Goal: Task Accomplishment & Management: Use online tool/utility

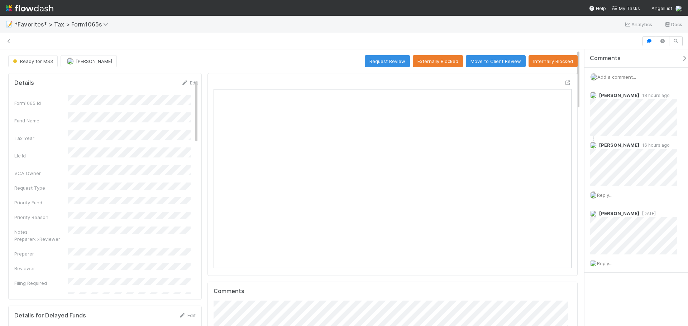
scroll to position [6, 6]
click at [380, 61] on button "Request Review" at bounding box center [387, 61] width 45 height 12
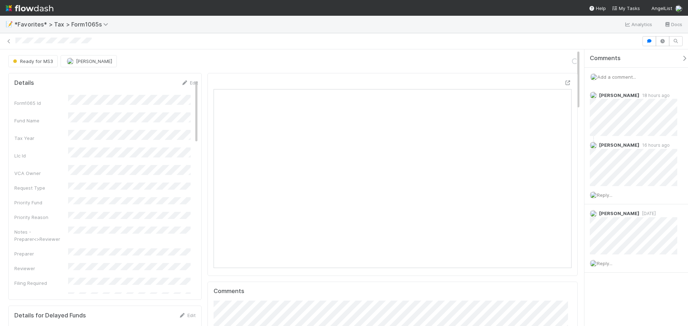
click at [636, 77] on span "Add a comment..." at bounding box center [616, 77] width 39 height 6
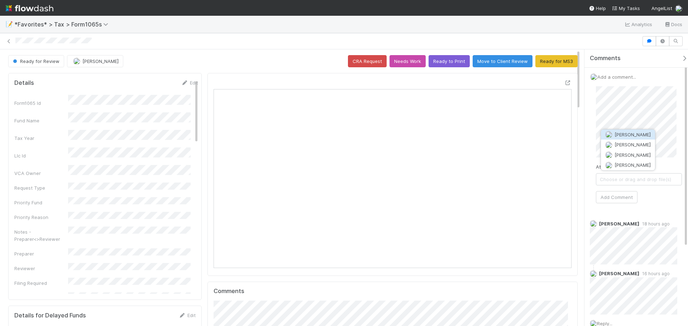
click at [620, 132] on span "[PERSON_NAME]" at bounding box center [632, 135] width 36 height 6
click at [615, 194] on button "Add Comment" at bounding box center [617, 197] width 42 height 12
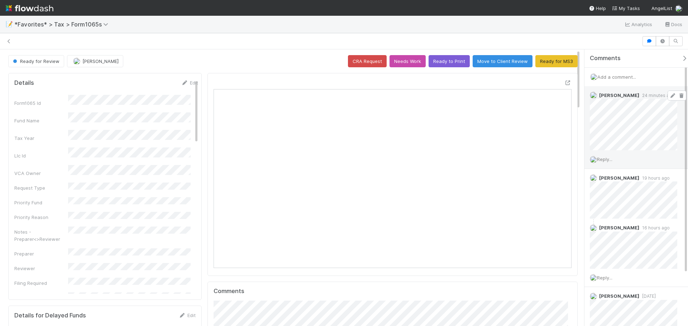
scroll to position [6, 6]
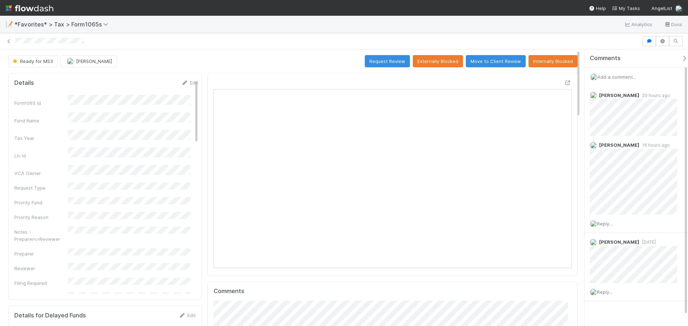
scroll to position [140, 349]
click at [622, 76] on span "Add a comment..." at bounding box center [616, 77] width 39 height 6
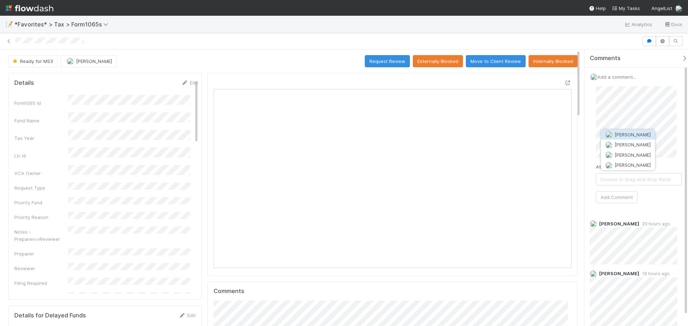
click at [627, 135] on span "[PERSON_NAME]" at bounding box center [632, 135] width 36 height 6
click at [618, 197] on button "Add Comment" at bounding box center [617, 197] width 42 height 12
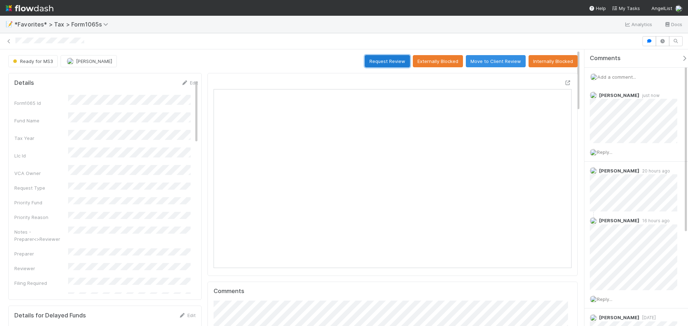
click at [376, 64] on button "Request Review" at bounding box center [387, 61] width 45 height 12
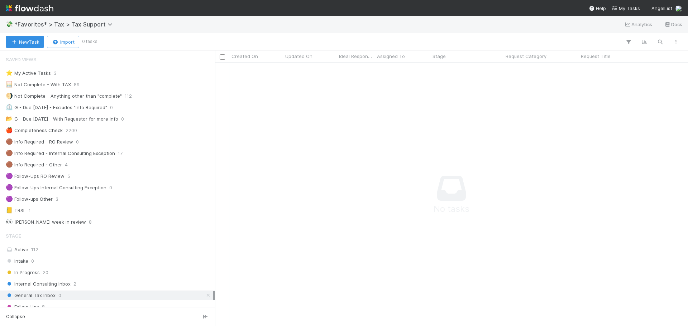
scroll to position [253, 468]
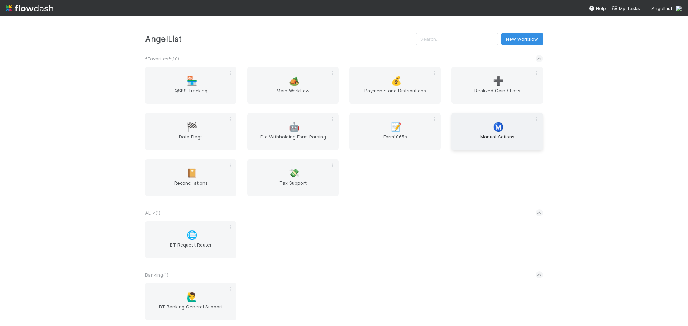
click at [497, 147] on span "Manual Actions" at bounding box center [497, 140] width 86 height 14
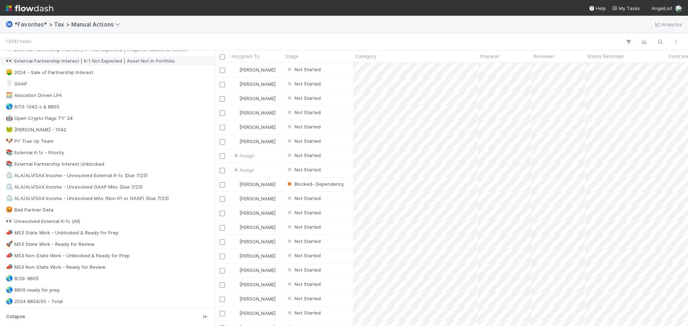
scroll to position [358, 0]
click at [83, 230] on div "📣 MS3 State Work - Unblocked & Ready for Prep" at bounding box center [62, 230] width 113 height 9
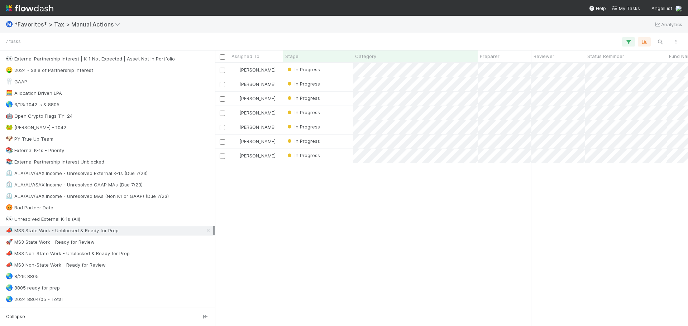
scroll to position [258, 468]
drag, startPoint x: 282, startPoint y: 320, endPoint x: 298, endPoint y: 323, distance: 15.7
click at [298, 323] on div "[PERSON_NAME] In Progress [DATE] 3:56:25 AM [DATE] 10:34:34 PM 0 0 1 [PERSON_NA…" at bounding box center [451, 194] width 473 height 263
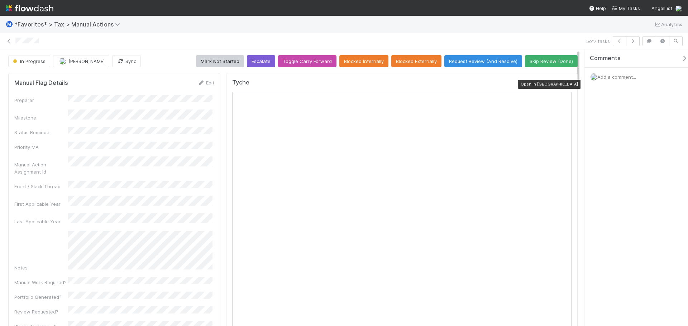
click at [565, 84] on icon at bounding box center [567, 84] width 7 height 5
click at [9, 42] on icon at bounding box center [8, 41] width 7 height 5
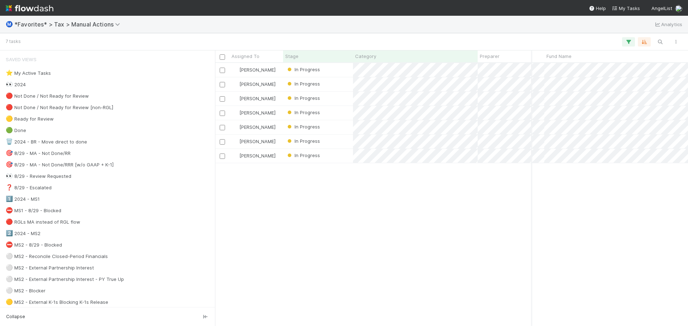
scroll to position [0, 125]
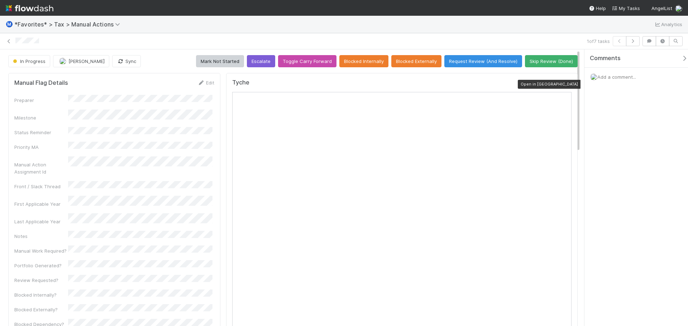
click at [566, 83] on icon at bounding box center [567, 84] width 7 height 5
